Goal: Transaction & Acquisition: Purchase product/service

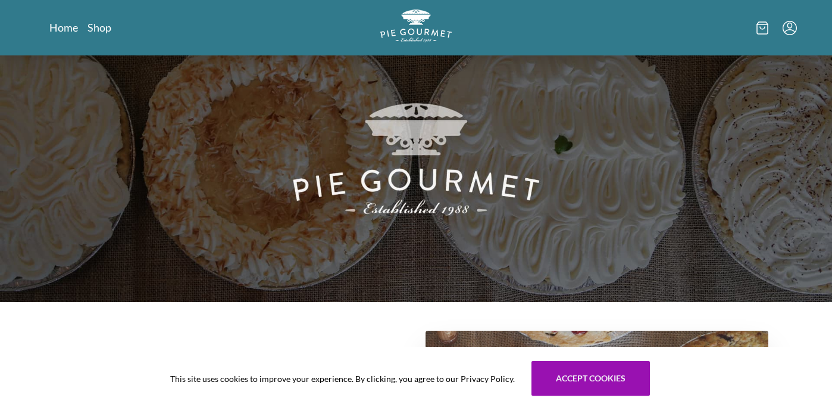
scroll to position [67, 0]
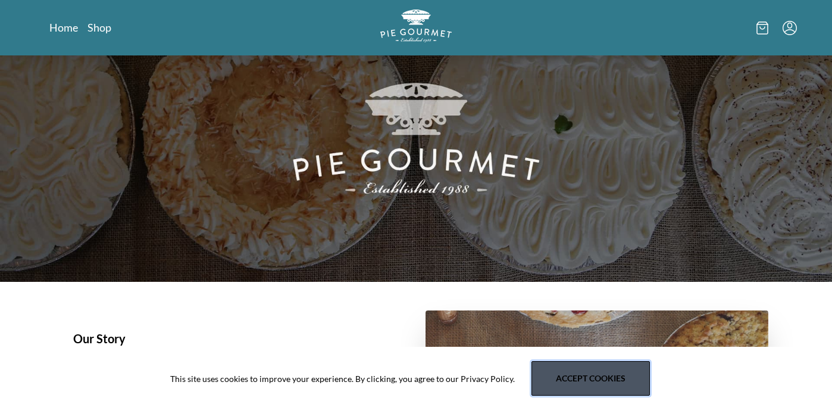
click at [547, 382] on button "Accept cookies" at bounding box center [591, 378] width 118 height 35
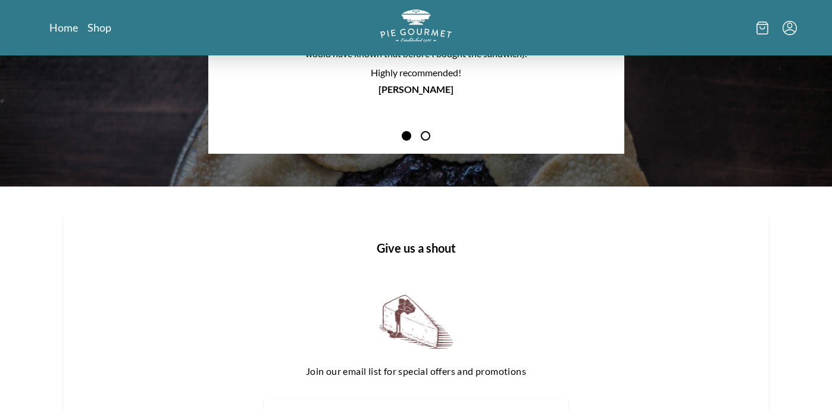
scroll to position [1204, 0]
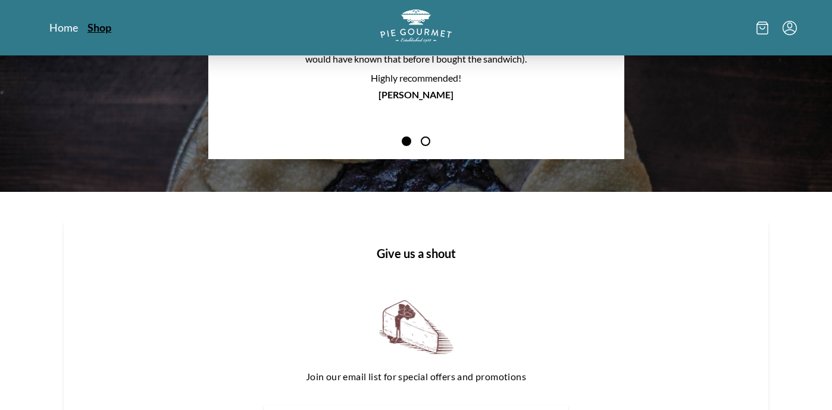
click at [97, 31] on link "Shop" at bounding box center [100, 27] width 24 height 14
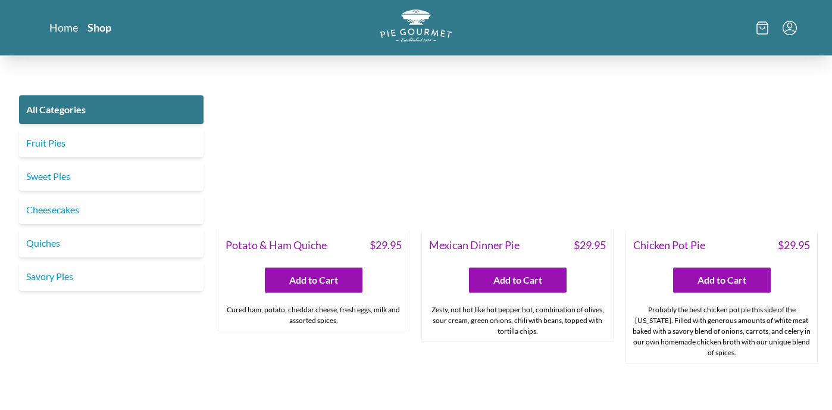
scroll to position [1635, 0]
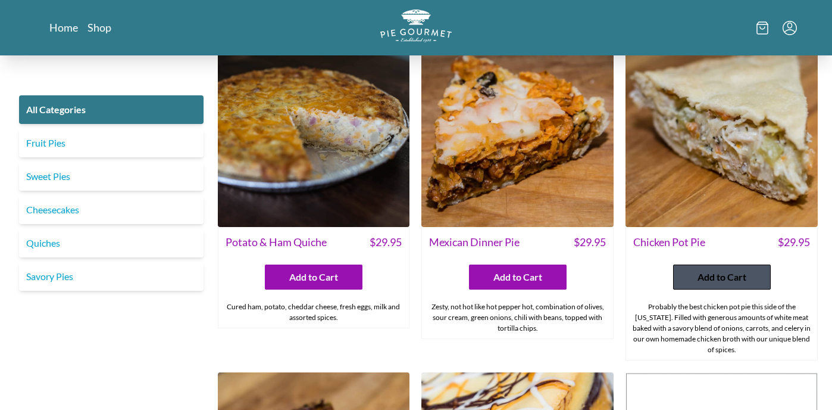
click at [723, 270] on span "Add to Cart" at bounding box center [722, 277] width 49 height 14
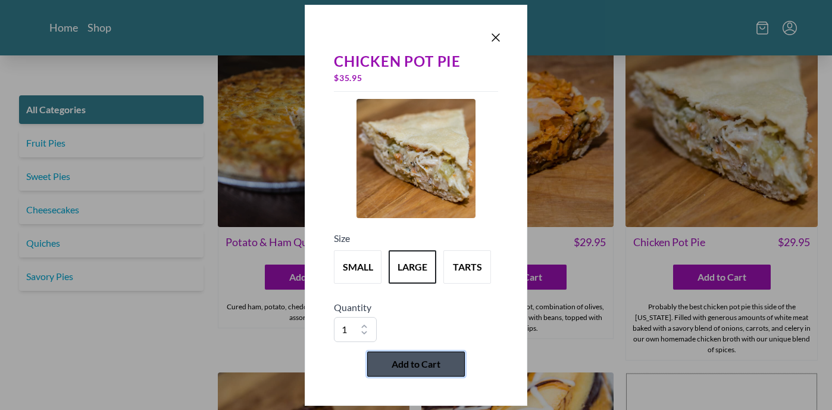
click at [407, 363] on span "Add to Cart" at bounding box center [416, 364] width 49 height 14
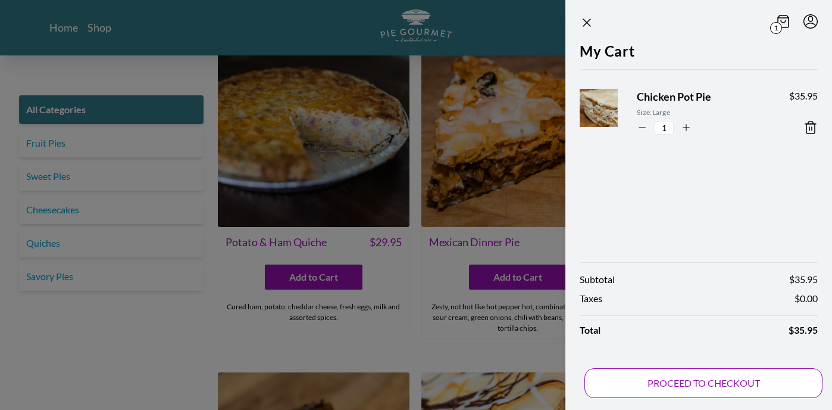
click at [713, 379] on button "PROCEED TO CHECKOUT" at bounding box center [704, 383] width 238 height 30
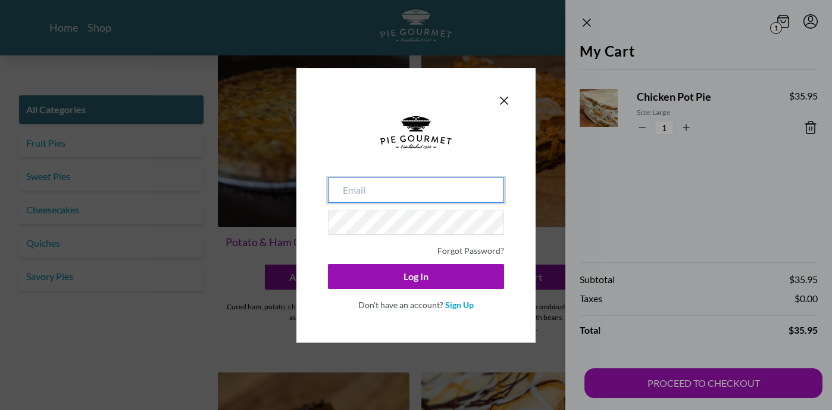
click at [354, 182] on input "email" at bounding box center [416, 189] width 176 height 25
type input "[EMAIL_ADDRESS][DOMAIN_NAME]"
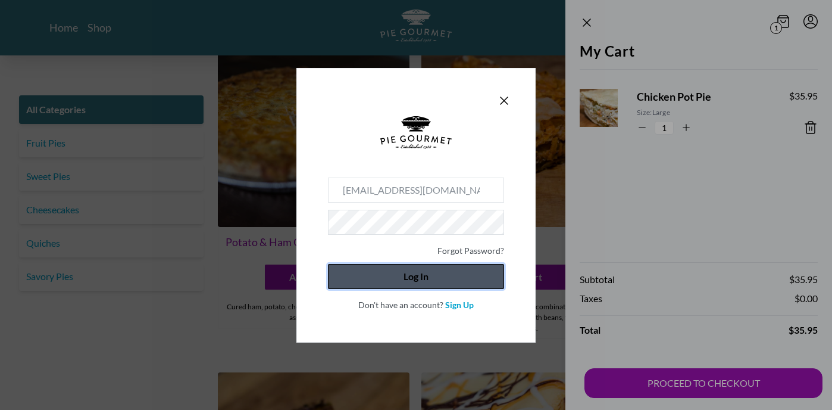
click at [426, 279] on button "Log In" at bounding box center [416, 276] width 176 height 25
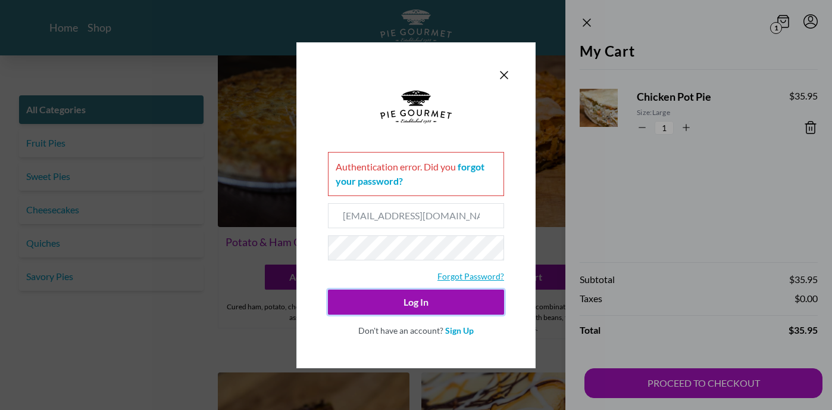
click at [460, 274] on link "Forgot Password?" at bounding box center [471, 276] width 67 height 10
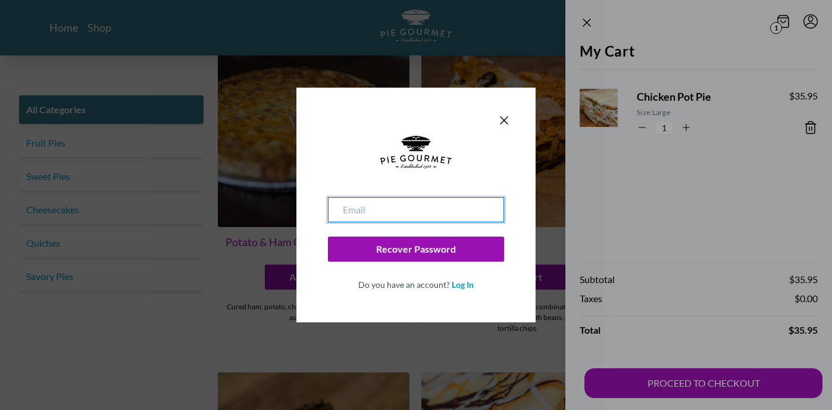
click at [414, 212] on input "email" at bounding box center [416, 209] width 176 height 25
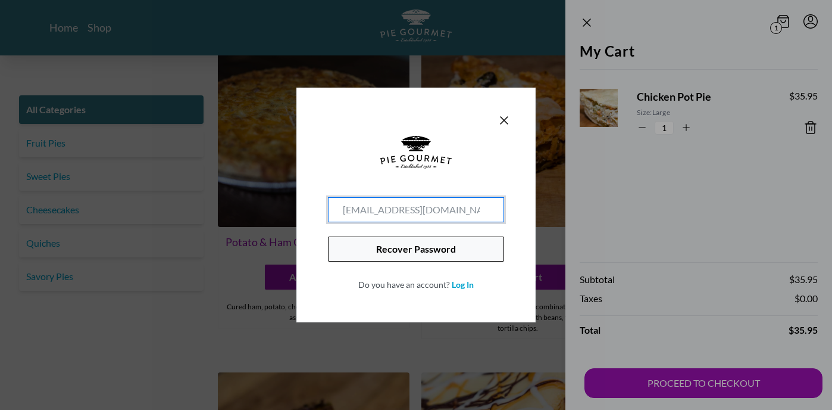
type input "[EMAIL_ADDRESS][DOMAIN_NAME]"
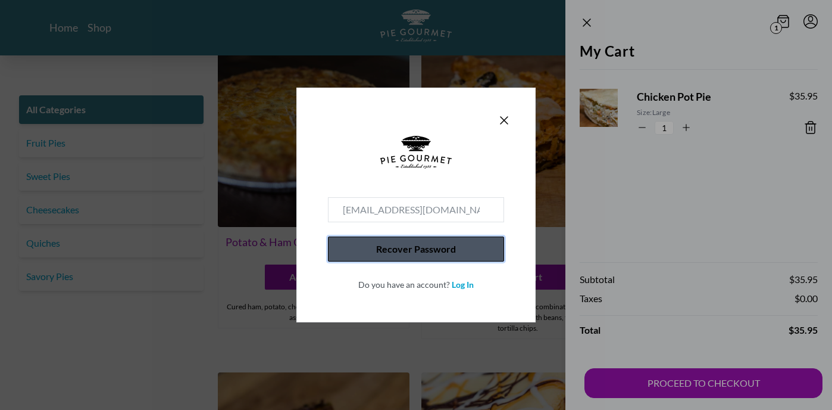
click at [413, 251] on button "Recover Password" at bounding box center [416, 248] width 176 height 25
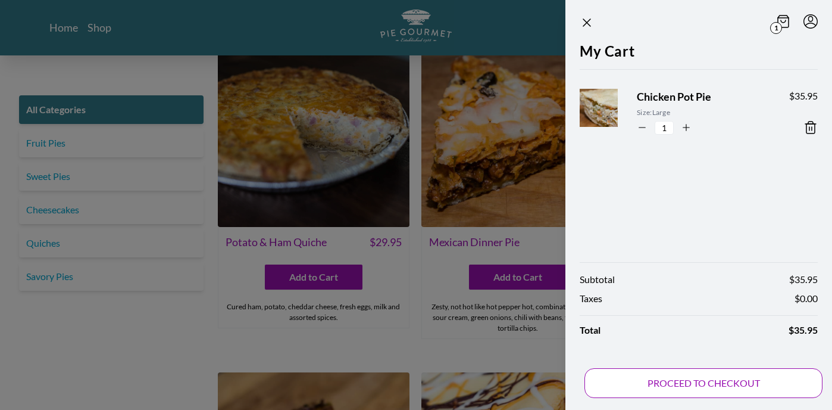
click at [691, 383] on button "PROCEED TO CHECKOUT" at bounding box center [704, 383] width 238 height 30
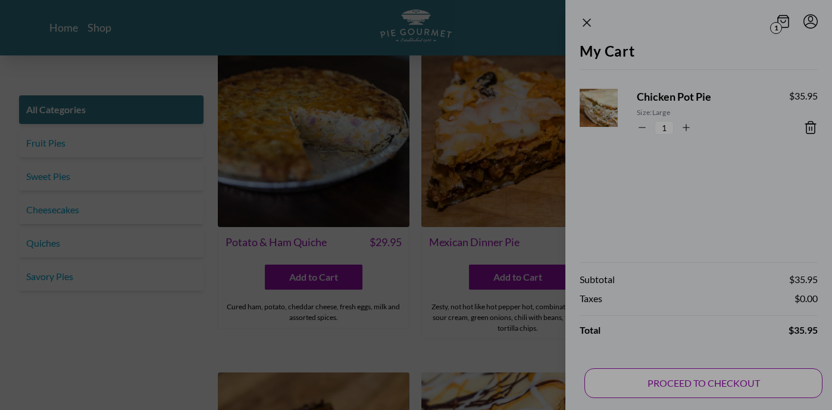
type input "[EMAIL_ADDRESS][DOMAIN_NAME]"
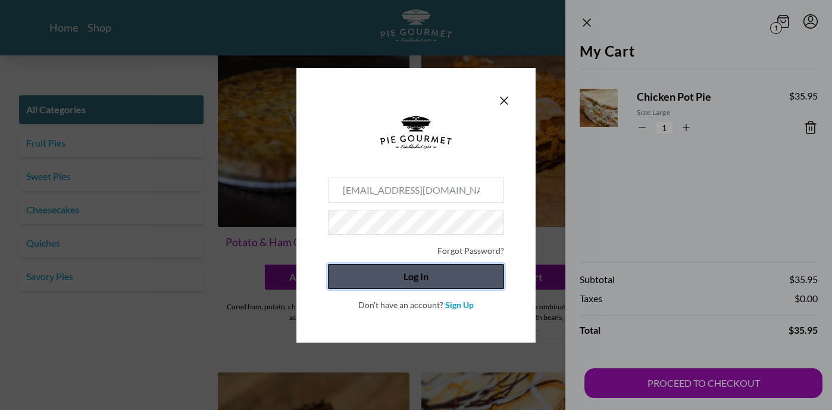
click at [436, 279] on button "Log In" at bounding box center [416, 276] width 176 height 25
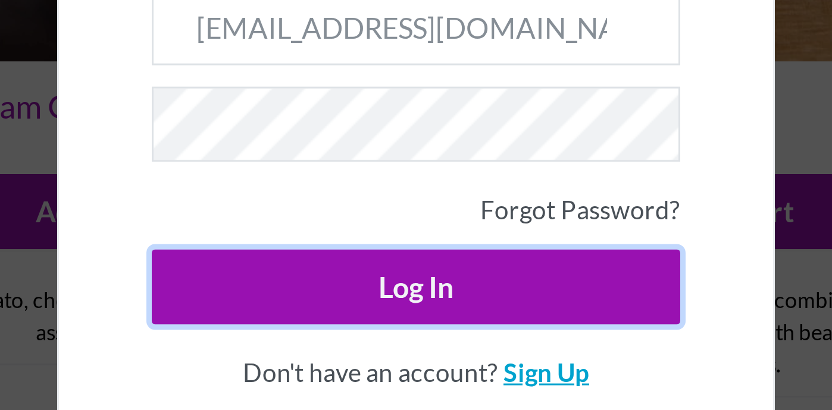
click at [449, 330] on link "Sign Up" at bounding box center [459, 330] width 29 height 10
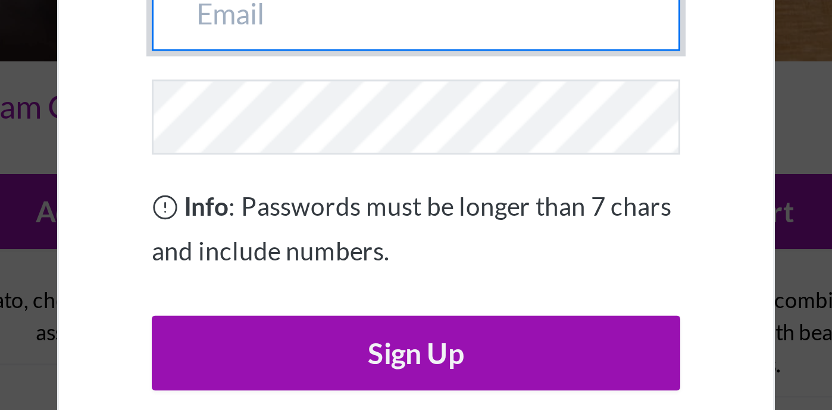
type input "[EMAIL_ADDRESS][DOMAIN_NAME]"
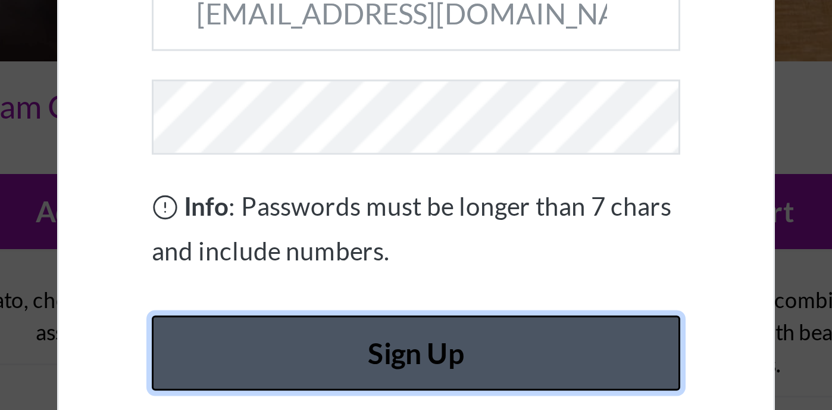
click at [404, 321] on button "Sign Up" at bounding box center [416, 323] width 176 height 25
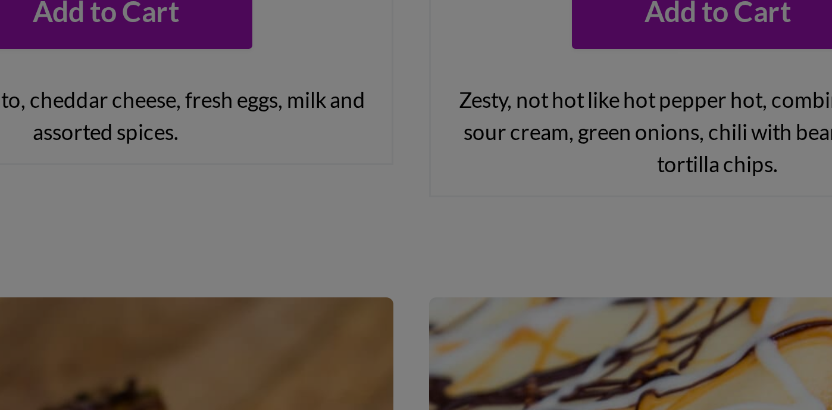
click at [506, 326] on div at bounding box center [416, 205] width 832 height 410
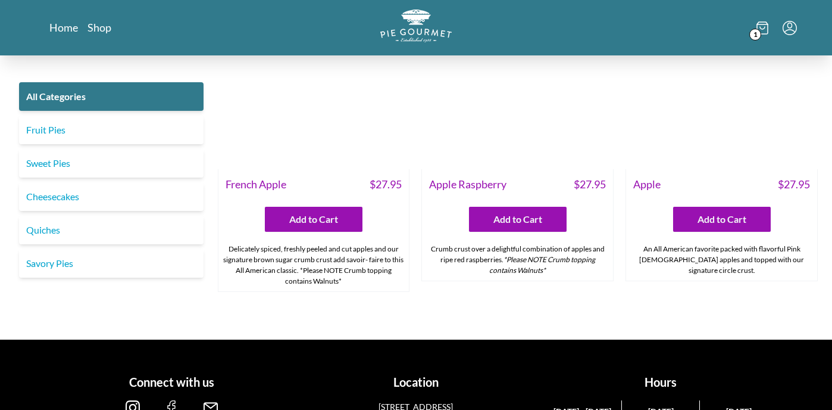
scroll to position [3940, 0]
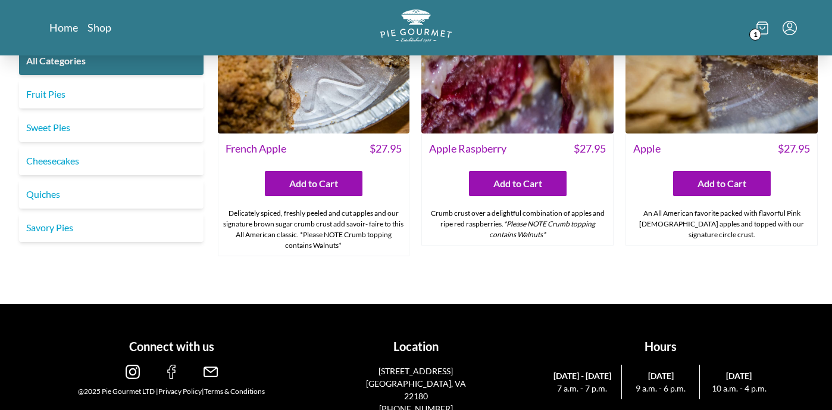
click at [760, 30] on icon at bounding box center [763, 27] width 12 height 13
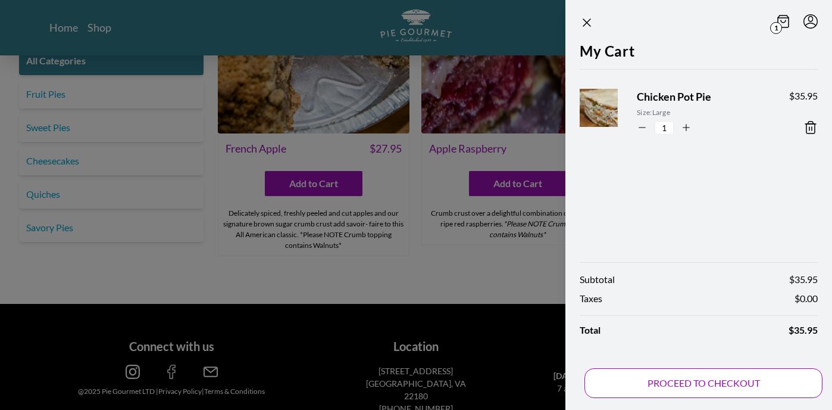
click at [720, 376] on button "PROCEED TO CHECKOUT" at bounding box center [704, 383] width 238 height 30
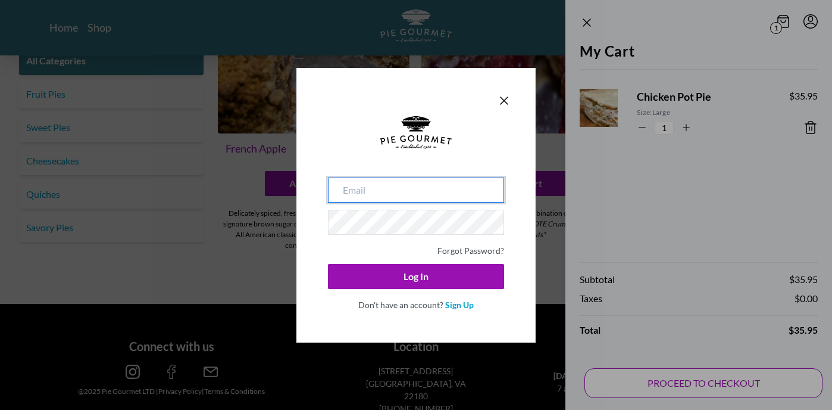
type input "[EMAIL_ADDRESS][DOMAIN_NAME]"
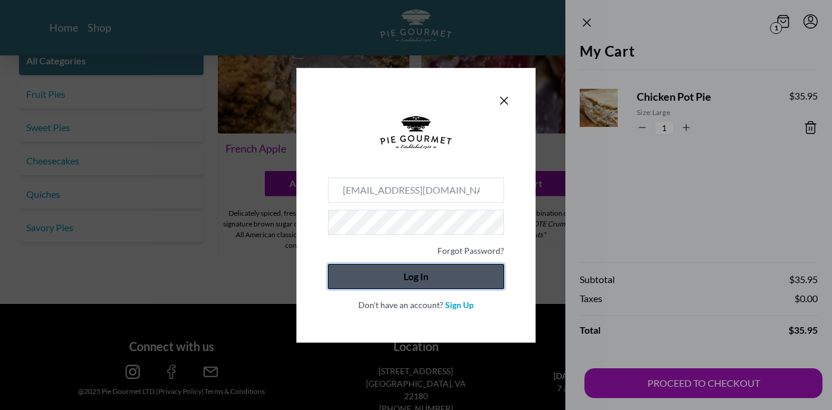
click at [443, 274] on button "Log In" at bounding box center [416, 276] width 176 height 25
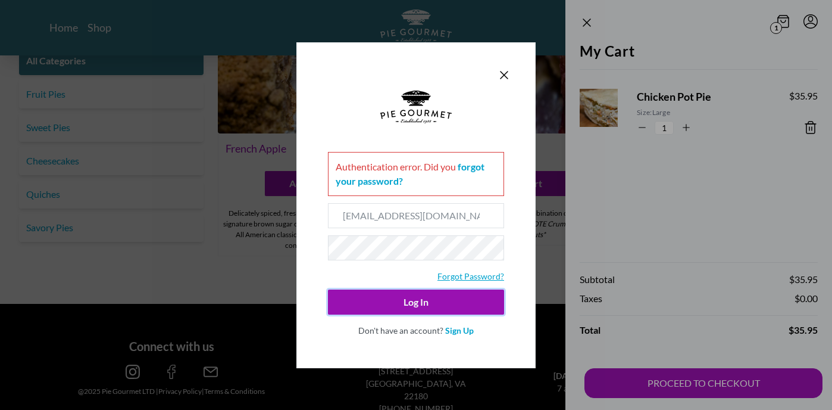
click at [469, 274] on link "Forgot Password?" at bounding box center [471, 276] width 67 height 10
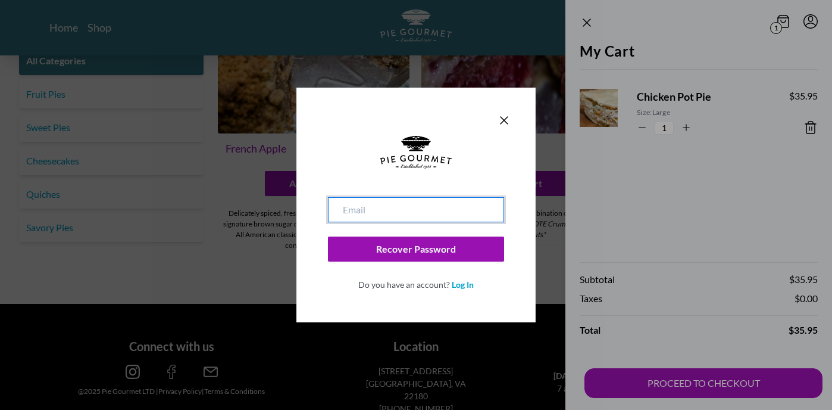
click at [415, 216] on input "email" at bounding box center [416, 209] width 176 height 25
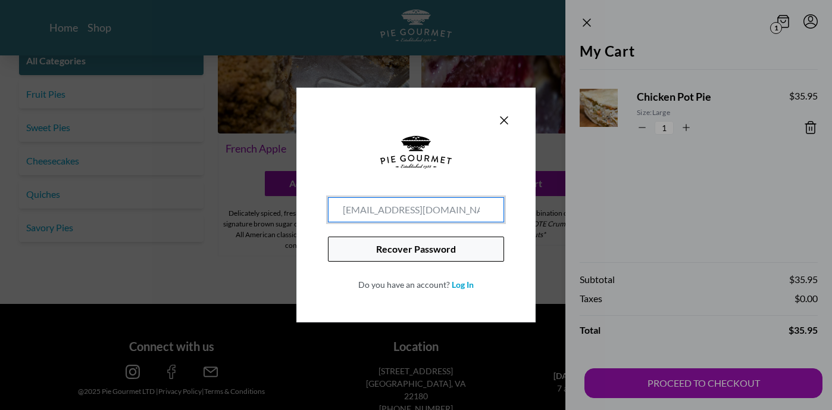
type input "[EMAIL_ADDRESS][DOMAIN_NAME]"
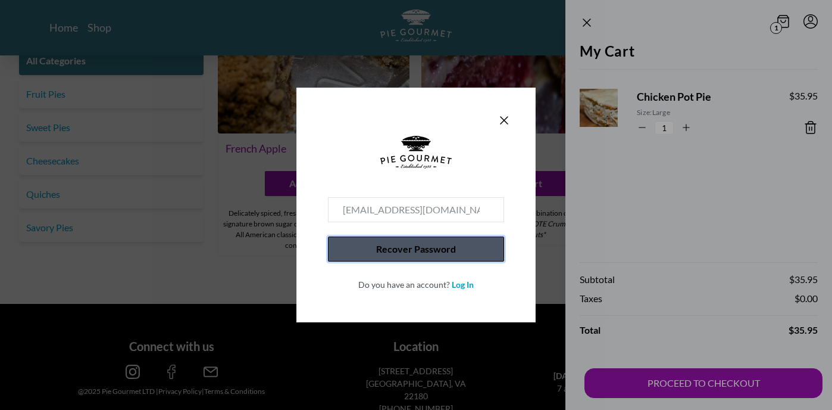
click at [387, 248] on button "Recover Password" at bounding box center [416, 248] width 176 height 25
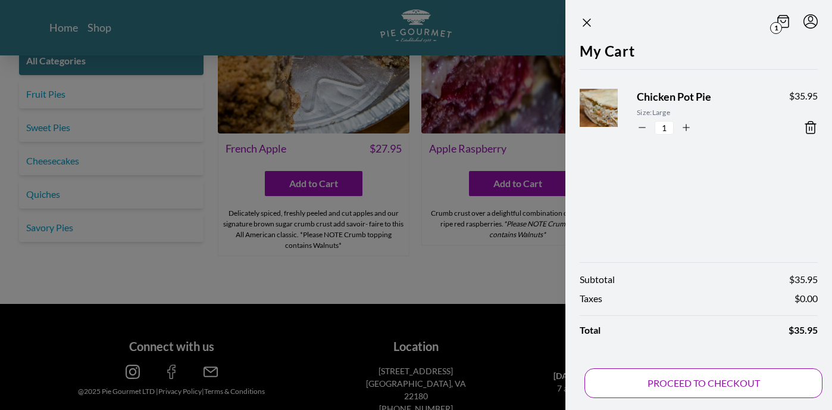
click at [630, 374] on button "PROCEED TO CHECKOUT" at bounding box center [704, 383] width 238 height 30
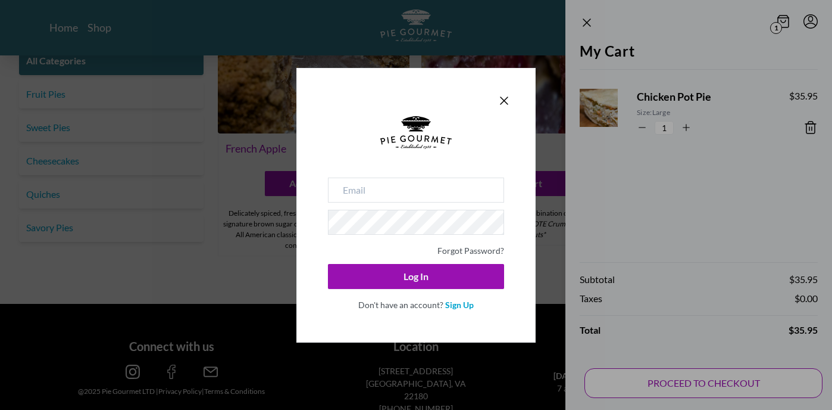
type input "[EMAIL_ADDRESS][DOMAIN_NAME]"
